Goal: Book appointment/travel/reservation

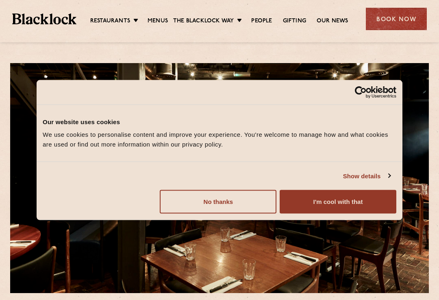
click at [227, 207] on button "No thanks" at bounding box center [218, 202] width 117 height 24
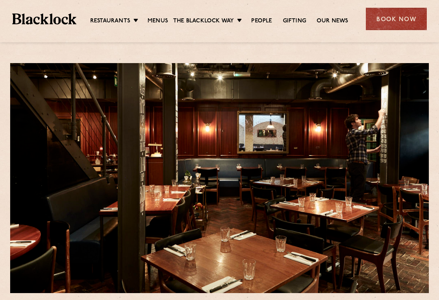
click at [0, 0] on link "City" at bounding box center [0, 0] width 0 height 0
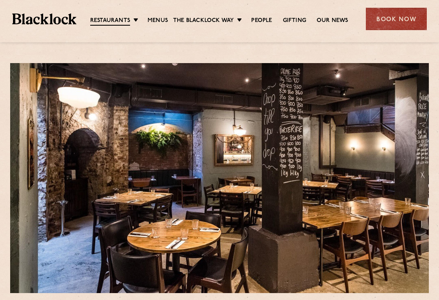
click at [0, 0] on link "[GEOGRAPHIC_DATA]" at bounding box center [0, 0] width 0 height 0
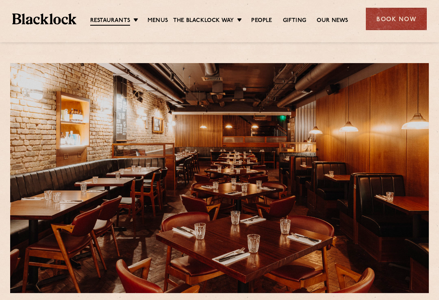
click at [0, 0] on link "Soho" at bounding box center [0, 0] width 0 height 0
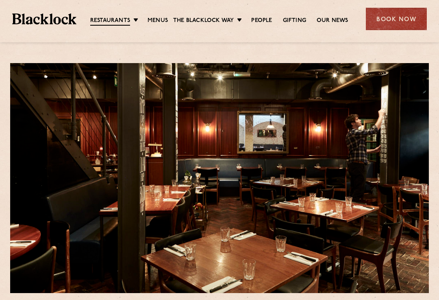
click at [0, 0] on link "[GEOGRAPHIC_DATA]" at bounding box center [0, 0] width 0 height 0
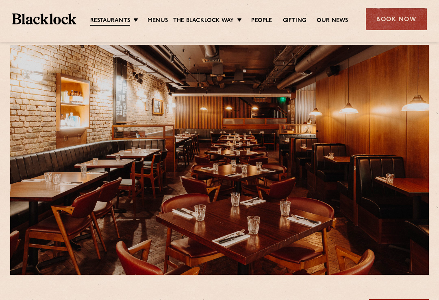
scroll to position [15, 0]
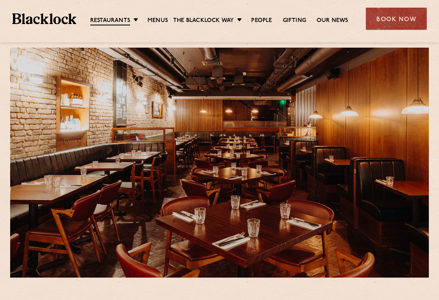
click at [160, 23] on link "Menus" at bounding box center [158, 21] width 20 height 8
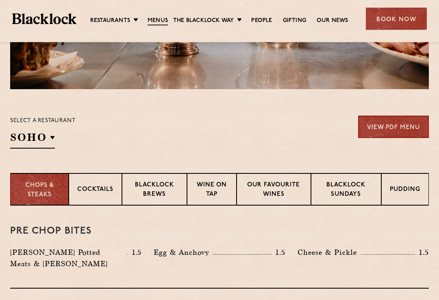
scroll to position [202, 0]
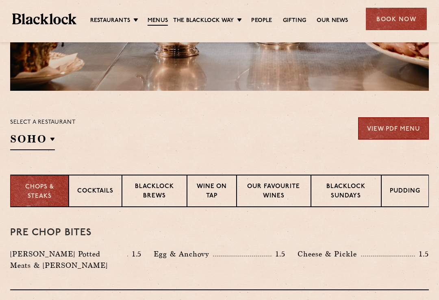
click at [97, 194] on p "Cocktails" at bounding box center [95, 192] width 36 height 10
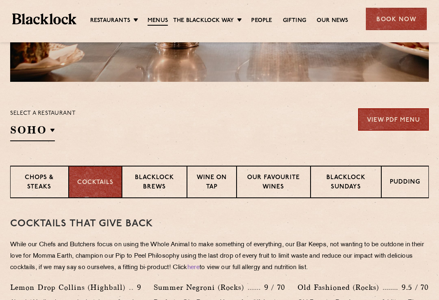
scroll to position [209, 0]
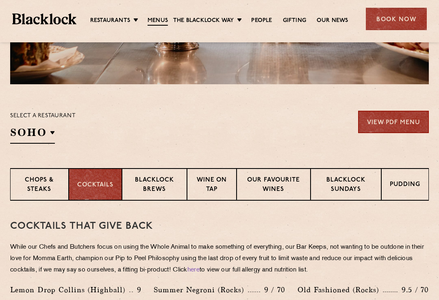
click at [408, 185] on p "Pudding" at bounding box center [405, 185] width 31 height 10
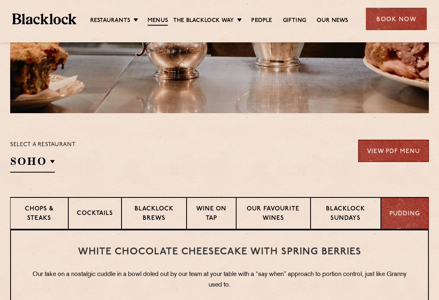
scroll to position [179, 0]
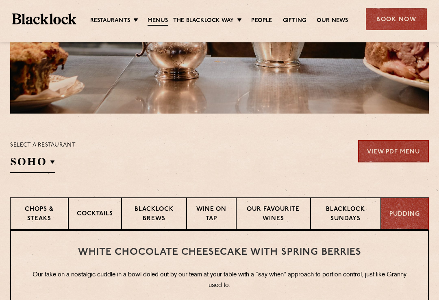
click at [153, 211] on p "Blacklock Brews" at bounding box center [154, 214] width 48 height 19
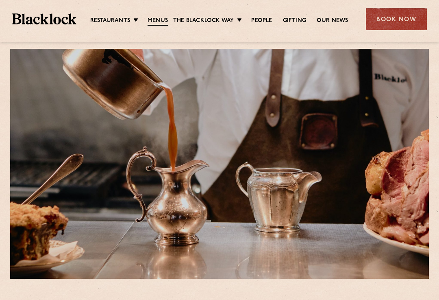
scroll to position [0, 0]
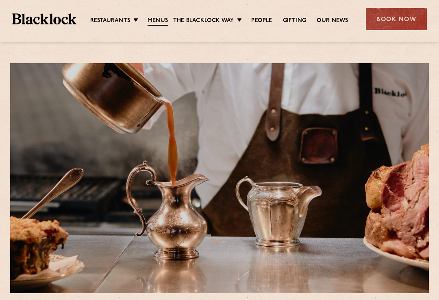
click at [0, 0] on link "Butcher Price [DATE]" at bounding box center [0, 0] width 0 height 0
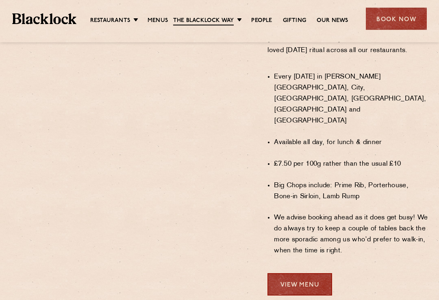
scroll to position [562, 0]
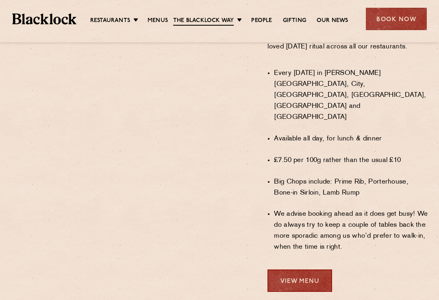
click at [301, 269] on link "View Menu" at bounding box center [300, 280] width 65 height 22
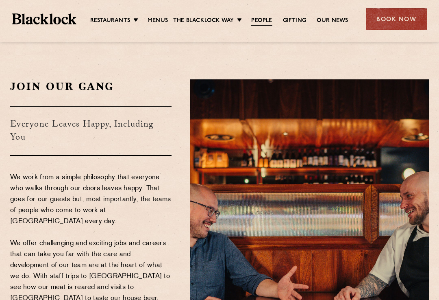
click at [398, 17] on div "Book Now" at bounding box center [396, 19] width 61 height 22
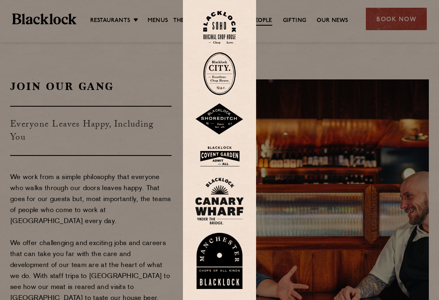
click at [222, 165] on img at bounding box center [219, 156] width 49 height 26
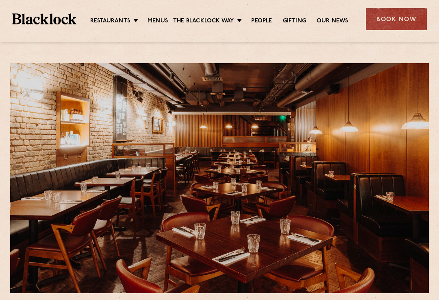
click at [0, 0] on link "[GEOGRAPHIC_DATA]" at bounding box center [0, 0] width 0 height 0
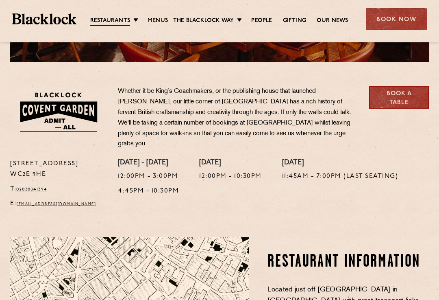
scroll to position [233, 0]
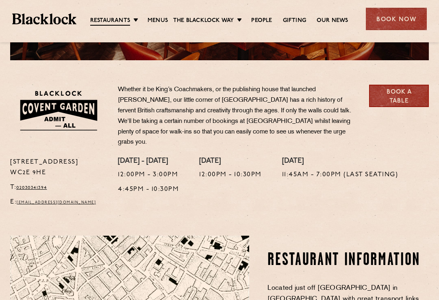
click at [401, 98] on link "Book a Table" at bounding box center [399, 96] width 60 height 22
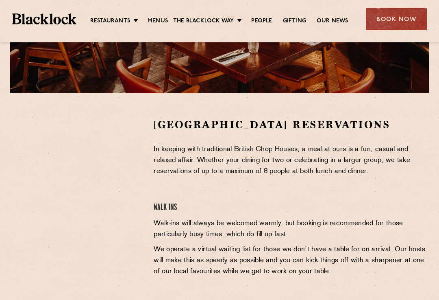
scroll to position [213, 0]
